Goal: Use online tool/utility: Utilize a website feature to perform a specific function

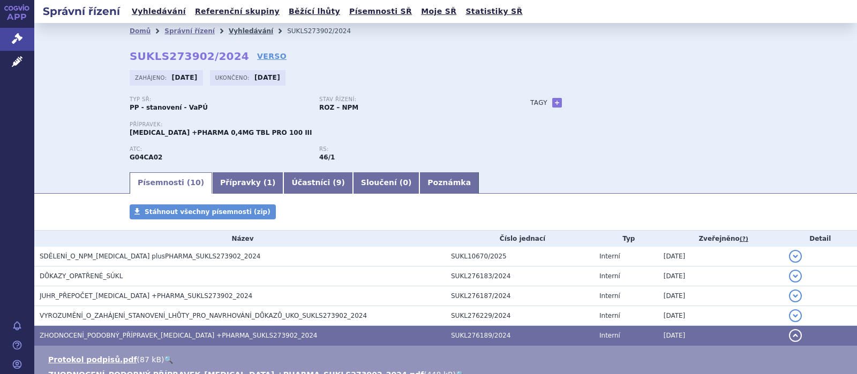
click at [229, 31] on link "Vyhledávání" at bounding box center [251, 31] width 44 height 8
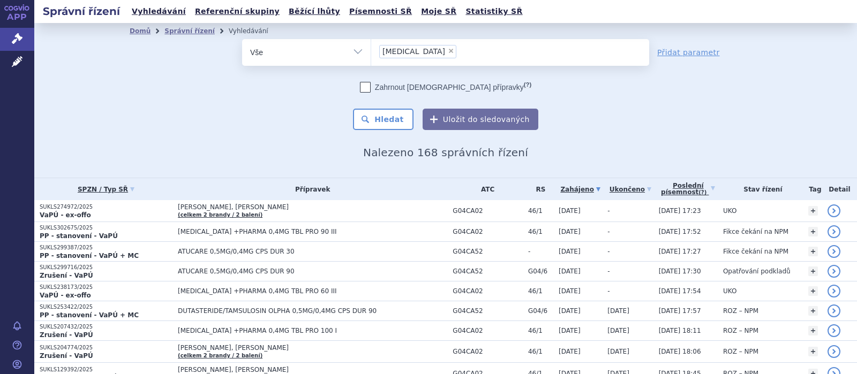
click at [448, 54] on span "×" at bounding box center [451, 51] width 6 height 6
click at [371, 54] on select "tamsulosin" at bounding box center [371, 52] width 1 height 27
select select
select select "211156"
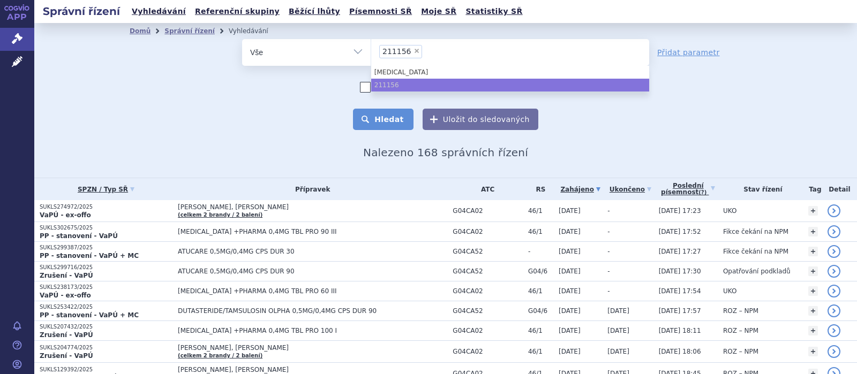
click at [376, 120] on button "Hledat" at bounding box center [383, 119] width 61 height 21
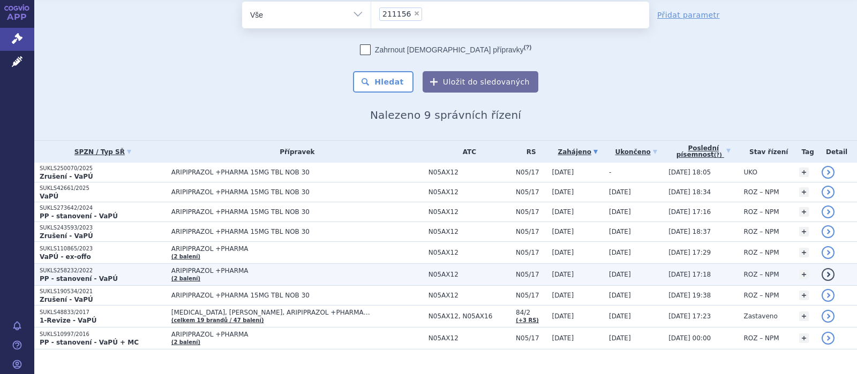
scroll to position [55, 0]
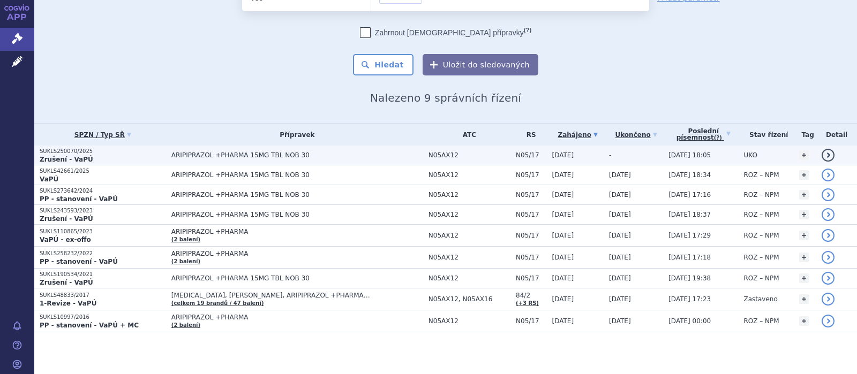
click at [186, 159] on span "ARIPIPRAZOL +PHARMA 15MG TBL NOB 30" at bounding box center [297, 156] width 252 height 8
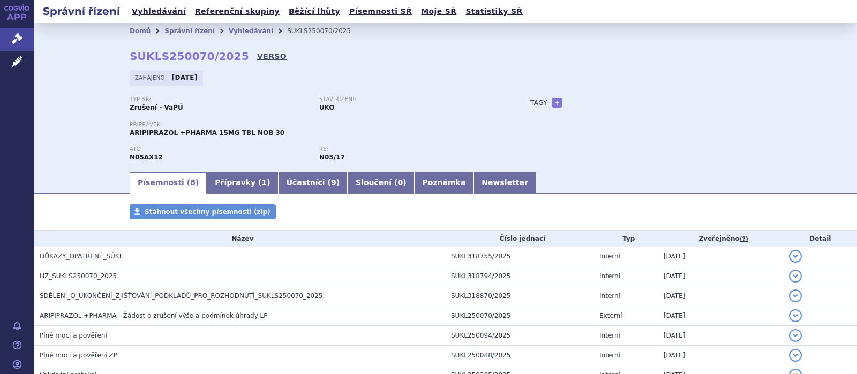
click at [257, 57] on link "VERSO" at bounding box center [271, 56] width 29 height 11
click at [234, 32] on link "Vyhledávání" at bounding box center [251, 31] width 44 height 8
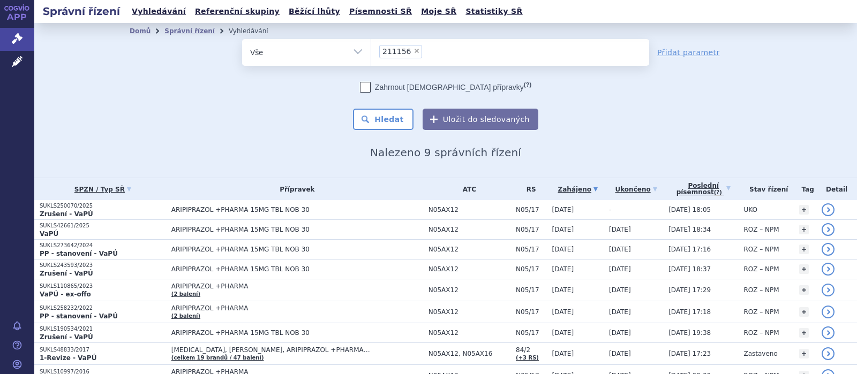
click at [414, 49] on span "×" at bounding box center [417, 51] width 6 height 6
click at [371, 49] on select "211156" at bounding box center [371, 52] width 1 height 27
select select
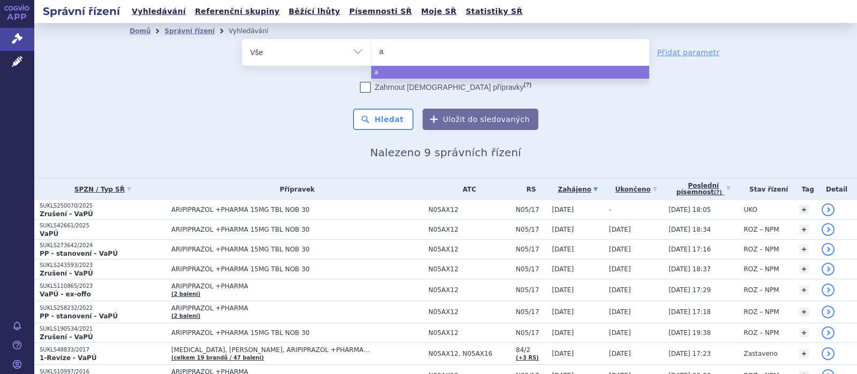
type input "at"
type input "a"
type input "ar"
type input "ari"
type input "arip"
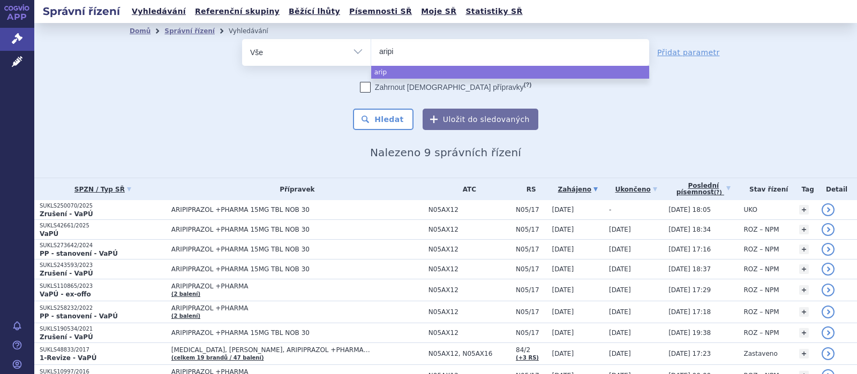
type input "aripip"
type input "aripipi"
type input "aripip"
type input "aripipra"
type input "aripipraz"
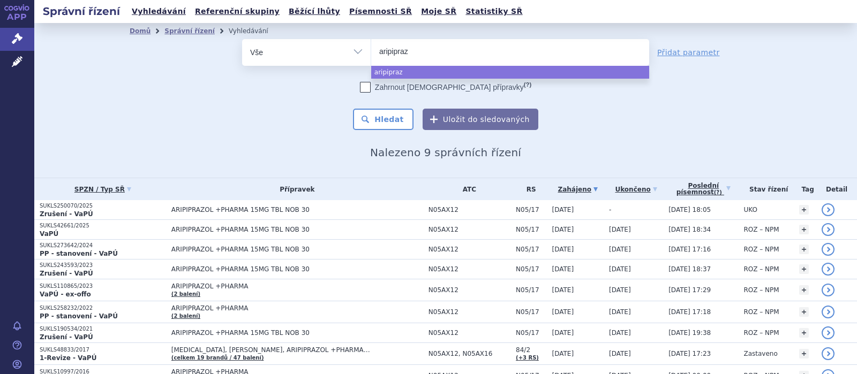
type input "aripiprazo"
type input "aripiprazol"
select select "aripiprazol"
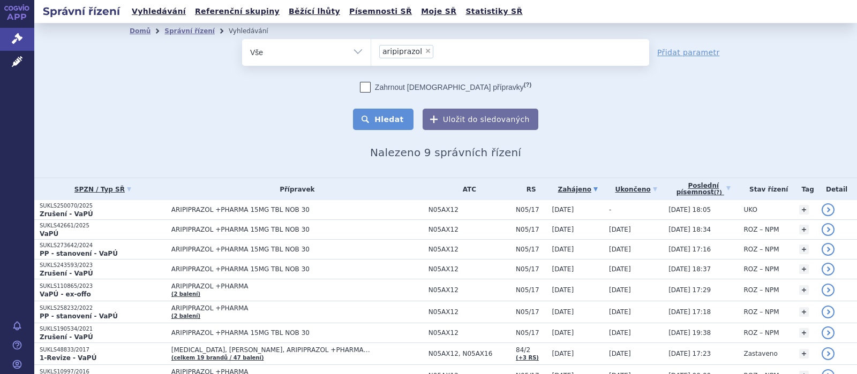
click at [375, 114] on button "Hledat" at bounding box center [383, 119] width 61 height 21
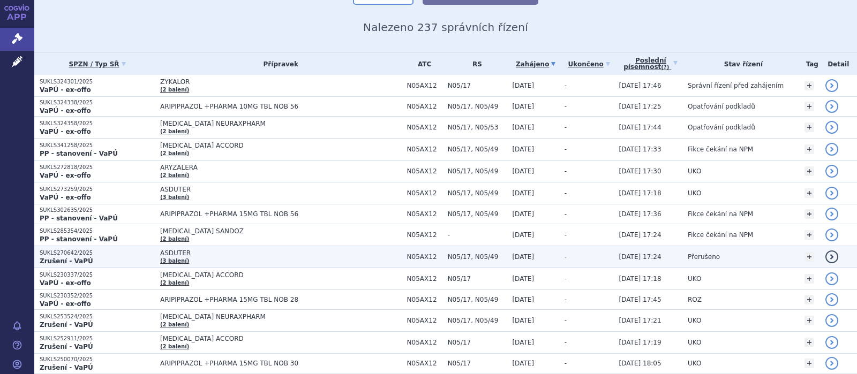
scroll to position [139, 0]
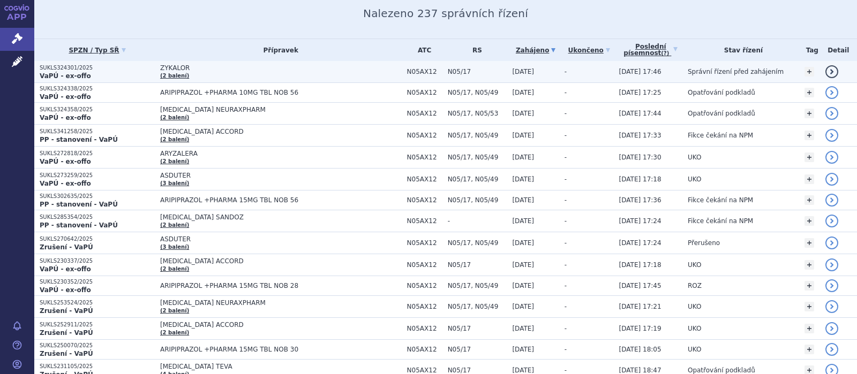
click at [184, 67] on span "ZYKALOR" at bounding box center [281, 68] width 242 height 8
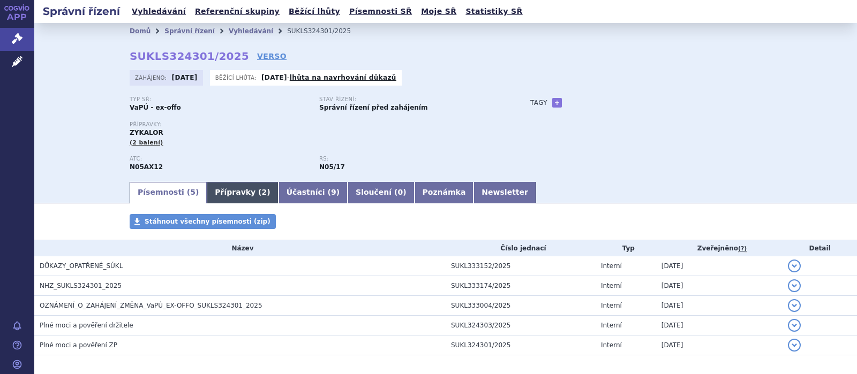
click at [236, 192] on link "Přípravky ( 2 )" at bounding box center [242, 192] width 71 height 21
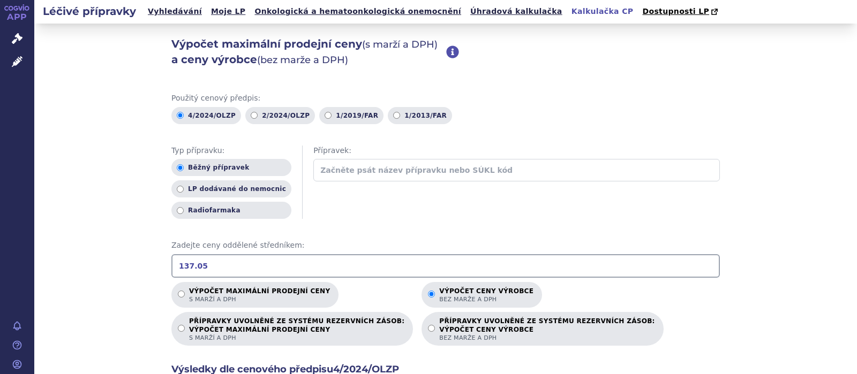
scroll to position [137, 0]
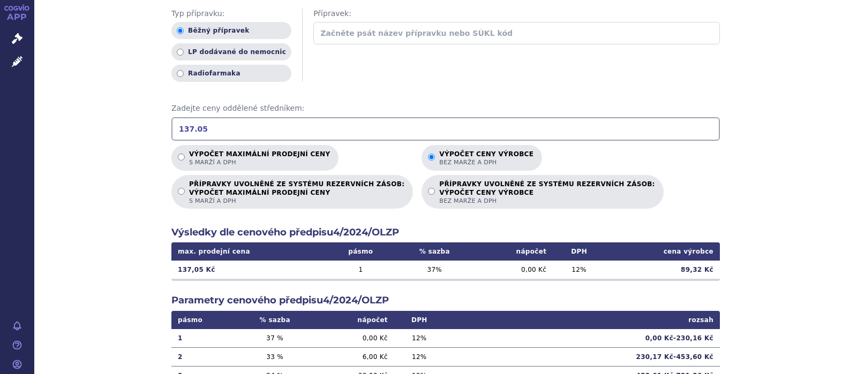
drag, startPoint x: 220, startPoint y: 131, endPoint x: 86, endPoint y: 132, distance: 134.5
click at [171, 133] on input "137.05" at bounding box center [445, 129] width 549 height 24
drag, startPoint x: 706, startPoint y: 269, endPoint x: 671, endPoint y: 269, distance: 35.4
click at [671, 269] on td "1 008,56 Kč" at bounding box center [662, 270] width 115 height 18
copy td "1 008,56"
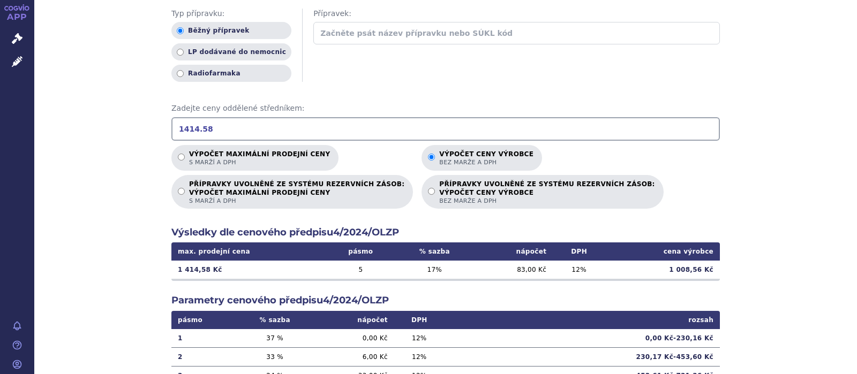
drag, startPoint x: 228, startPoint y: 126, endPoint x: 142, endPoint y: 124, distance: 85.8
click at [171, 124] on input "1414.58" at bounding box center [445, 129] width 549 height 24
drag, startPoint x: 704, startPoint y: 273, endPoint x: 672, endPoint y: 268, distance: 33.0
click at [672, 268] on td "1 548,31 Kč" at bounding box center [662, 270] width 115 height 18
copy td "1 548,31"
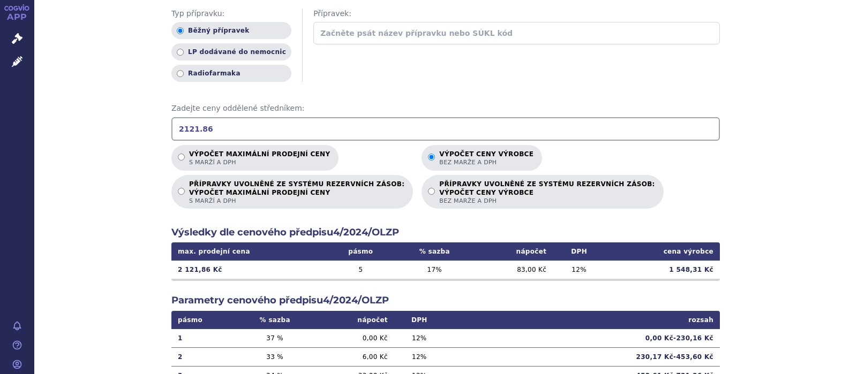
drag, startPoint x: 214, startPoint y: 132, endPoint x: 120, endPoint y: 123, distance: 94.7
click at [171, 130] on input "2121.86" at bounding box center [445, 129] width 549 height 24
drag, startPoint x: 703, startPoint y: 271, endPoint x: 679, endPoint y: 268, distance: 24.2
click at [679, 268] on td "99,77 Kč" at bounding box center [662, 270] width 115 height 18
copy td "99,77"
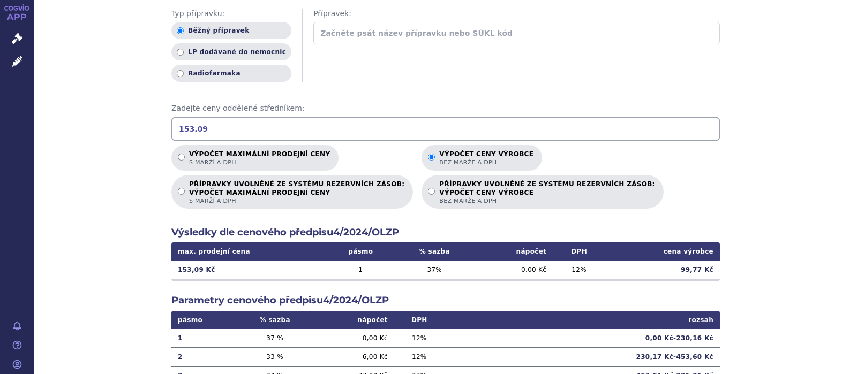
drag, startPoint x: 198, startPoint y: 129, endPoint x: 129, endPoint y: 125, distance: 69.8
click at [171, 125] on input "153.09" at bounding box center [445, 129] width 549 height 24
drag, startPoint x: 705, startPoint y: 269, endPoint x: 665, endPoint y: 269, distance: 40.2
click at [665, 269] on td "160,65 Kč" at bounding box center [662, 270] width 115 height 18
copy td "160,65"
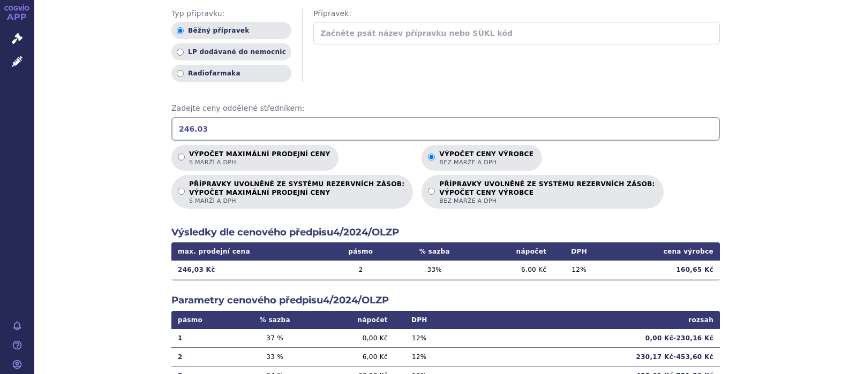
drag, startPoint x: 145, startPoint y: 129, endPoint x: 105, endPoint y: 129, distance: 40.2
click at [171, 129] on input "246.03" at bounding box center [445, 129] width 549 height 24
click at [705, 265] on td "106,89 Kč" at bounding box center [662, 270] width 115 height 18
drag, startPoint x: 704, startPoint y: 269, endPoint x: 680, endPoint y: 267, distance: 24.2
click at [680, 267] on td "106,89 Kč" at bounding box center [662, 270] width 115 height 18
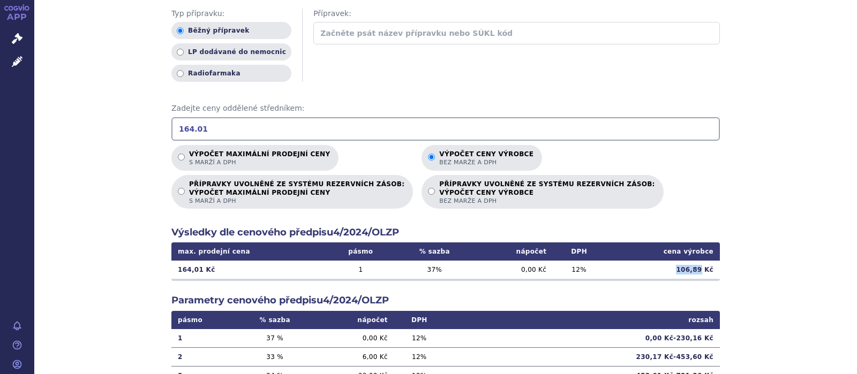
copy td "106,89"
click at [395, 372] on td "12 %" at bounding box center [419, 375] width 50 height 19
drag, startPoint x: 205, startPoint y: 129, endPoint x: 139, endPoint y: 130, distance: 65.9
click at [171, 130] on input "164.01" at bounding box center [445, 129] width 549 height 24
drag, startPoint x: 213, startPoint y: 130, endPoint x: 100, endPoint y: 133, distance: 113.1
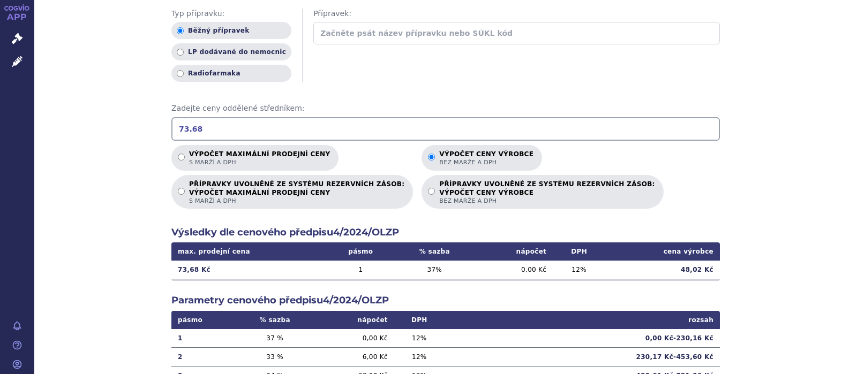
click at [171, 133] on input "73.68" at bounding box center [445, 129] width 549 height 24
drag, startPoint x: 210, startPoint y: 130, endPoint x: 104, endPoint y: 147, distance: 106.9
click at [171, 141] on input "147.36" at bounding box center [445, 129] width 549 height 24
drag, startPoint x: 207, startPoint y: 128, endPoint x: 61, endPoint y: 139, distance: 146.7
click at [171, 139] on input "245.61" at bounding box center [445, 129] width 549 height 24
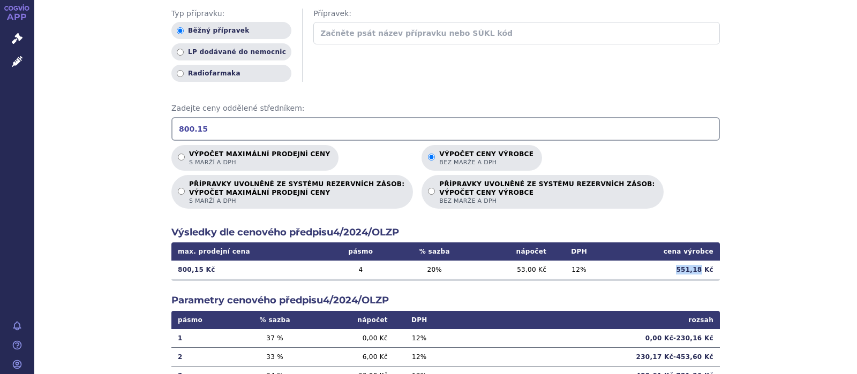
drag, startPoint x: 704, startPoint y: 269, endPoint x: 676, endPoint y: 268, distance: 27.9
click at [676, 268] on td "551,18 Kč" at bounding box center [662, 270] width 115 height 18
copy td "551,18"
drag, startPoint x: 201, startPoint y: 131, endPoint x: 88, endPoint y: 122, distance: 112.8
click at [171, 122] on input "800.15" at bounding box center [445, 129] width 549 height 24
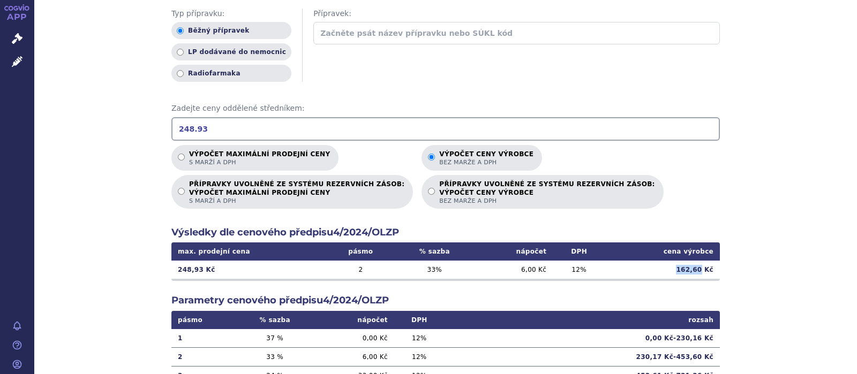
drag, startPoint x: 705, startPoint y: 269, endPoint x: 659, endPoint y: 267, distance: 45.6
click at [659, 267] on td "162,60 Kč" at bounding box center [662, 270] width 115 height 18
copy td "162,60"
drag, startPoint x: 211, startPoint y: 129, endPoint x: 101, endPoint y: 134, distance: 109.9
click at [171, 134] on input "248.93" at bounding box center [445, 129] width 549 height 24
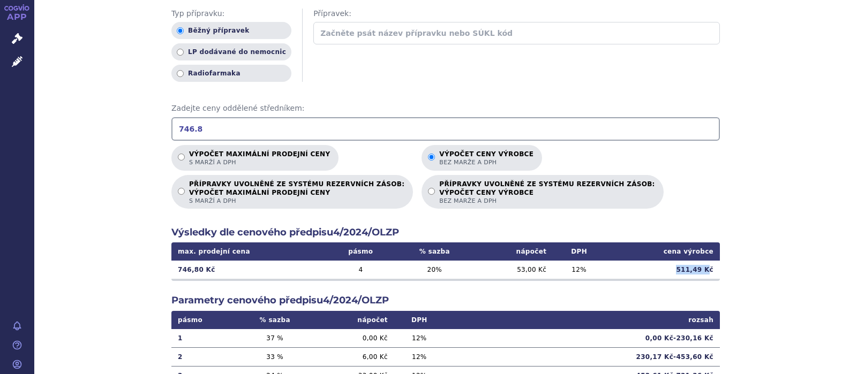
drag, startPoint x: 684, startPoint y: 271, endPoint x: 709, endPoint y: 275, distance: 25.5
click at [709, 275] on td "511,49 Kč" at bounding box center [662, 270] width 115 height 18
click at [687, 269] on td "511,49 Kč" at bounding box center [662, 270] width 115 height 18
drag, startPoint x: 684, startPoint y: 272, endPoint x: 703, endPoint y: 272, distance: 19.3
click at [703, 272] on td "511,49 Kč" at bounding box center [662, 270] width 115 height 18
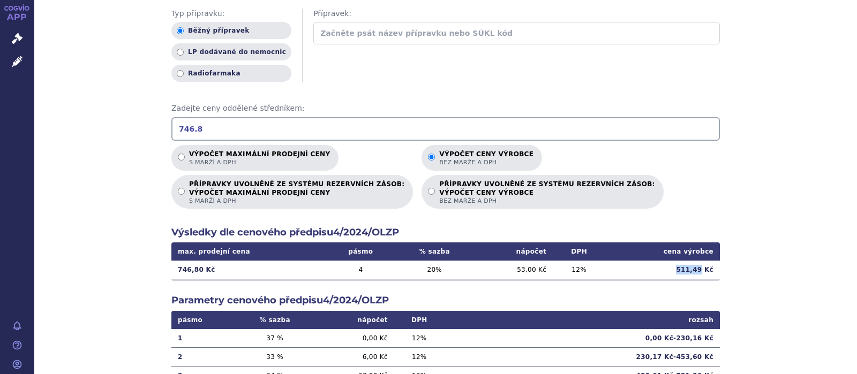
copy td "511,49"
drag, startPoint x: 201, startPoint y: 126, endPoint x: 109, endPoint y: 126, distance: 92.1
click at [171, 126] on input "746.8" at bounding box center [445, 129] width 549 height 24
drag, startPoint x: 704, startPoint y: 269, endPoint x: 682, endPoint y: 271, distance: 22.0
click at [682, 271] on td "157,07 Kč" at bounding box center [662, 270] width 115 height 18
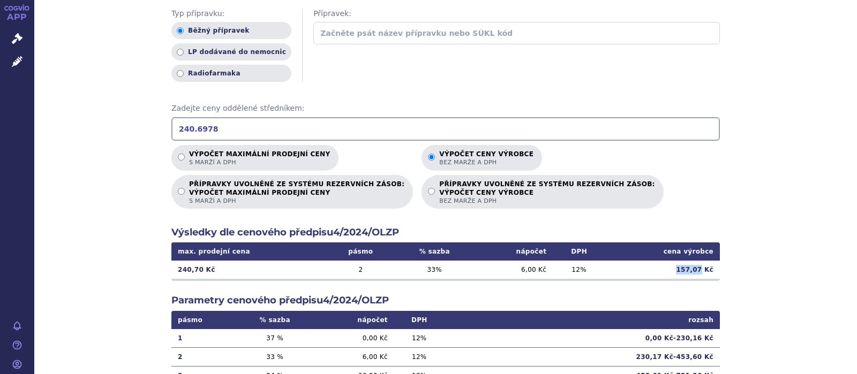
copy td "157,07"
drag, startPoint x: 211, startPoint y: 131, endPoint x: 119, endPoint y: 133, distance: 91.1
click at [171, 133] on input "240.6978" at bounding box center [445, 129] width 549 height 24
type input "439.02"
